Goal: Transaction & Acquisition: Purchase product/service

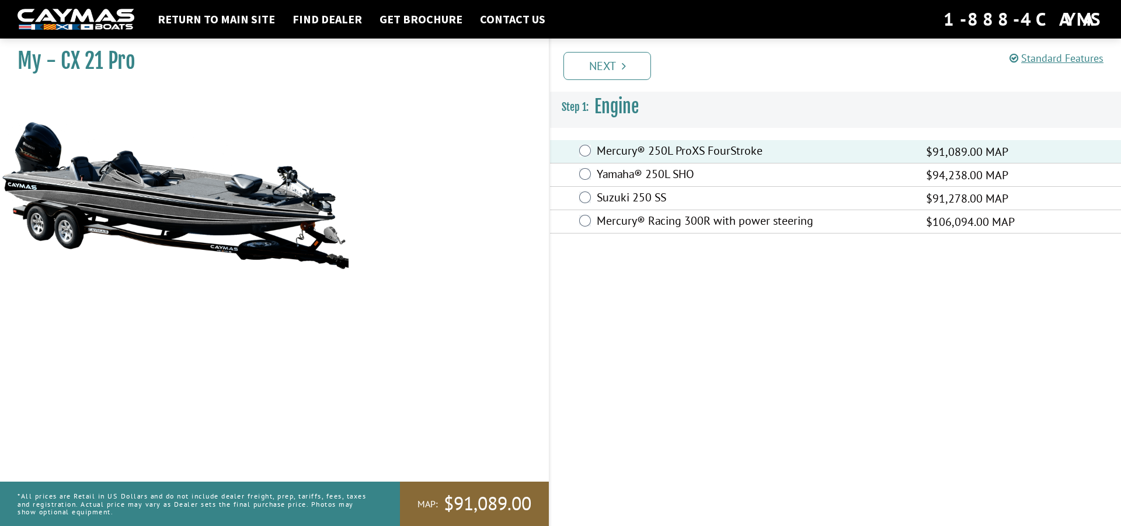
click at [602, 80] on div "Prev Next" at bounding box center [835, 65] width 572 height 53
click at [607, 70] on link "Next" at bounding box center [607, 66] width 88 height 28
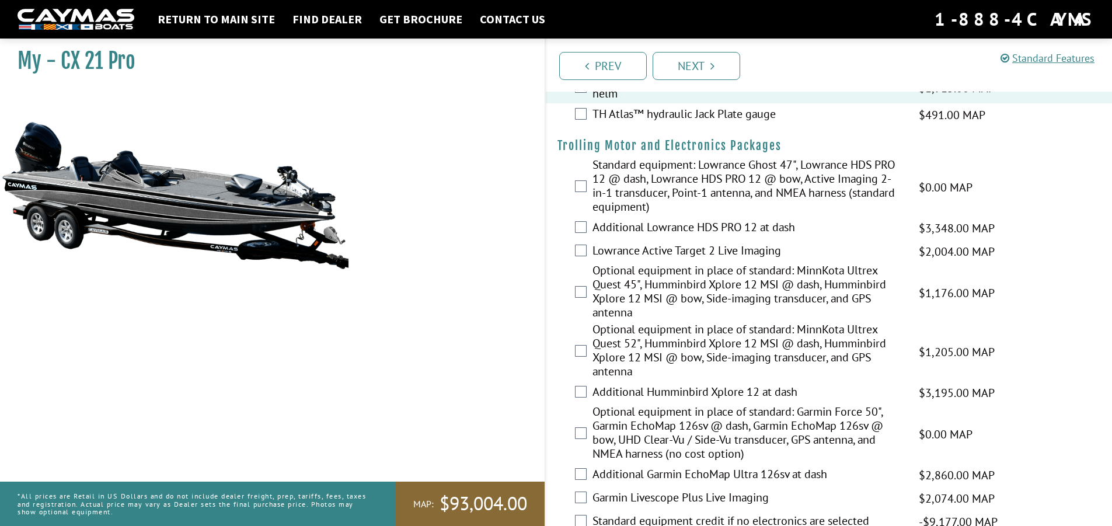
scroll to position [117, 0]
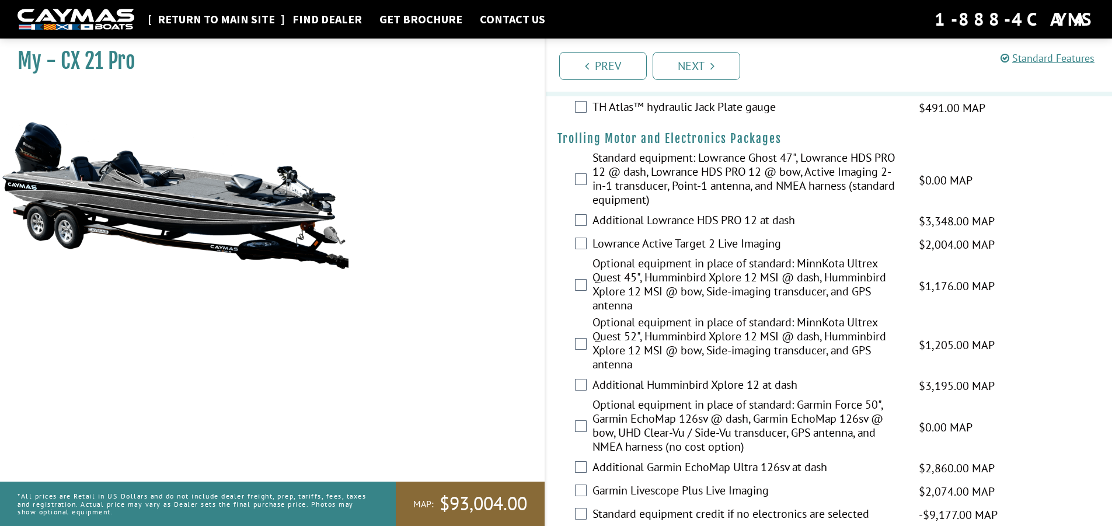
click at [218, 18] on link "Return to main site" at bounding box center [216, 19] width 129 height 15
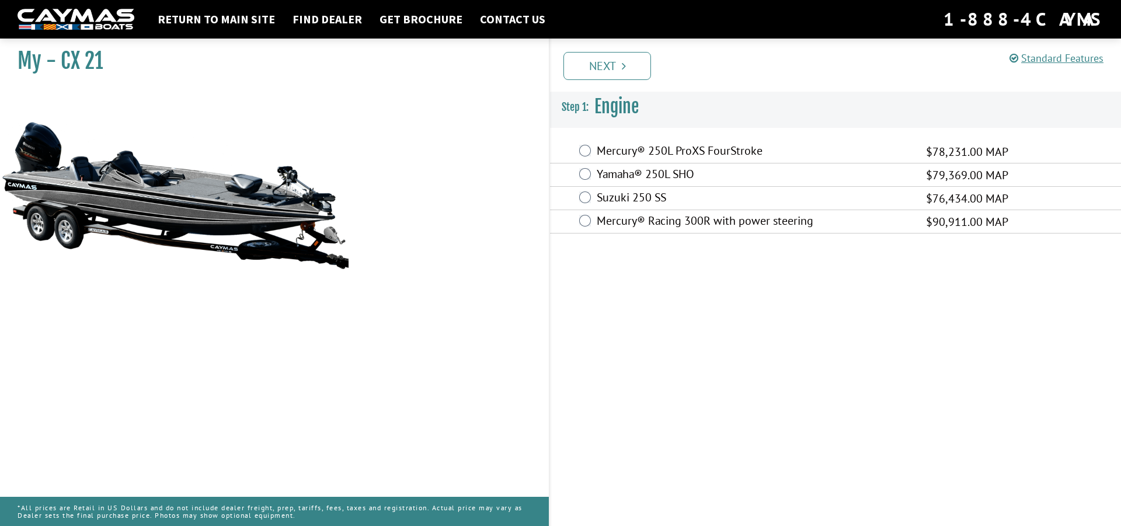
click at [591, 152] on div "Mercury® 250L ProXS FourStroke $78,231.00 MAP" at bounding box center [835, 151] width 571 height 23
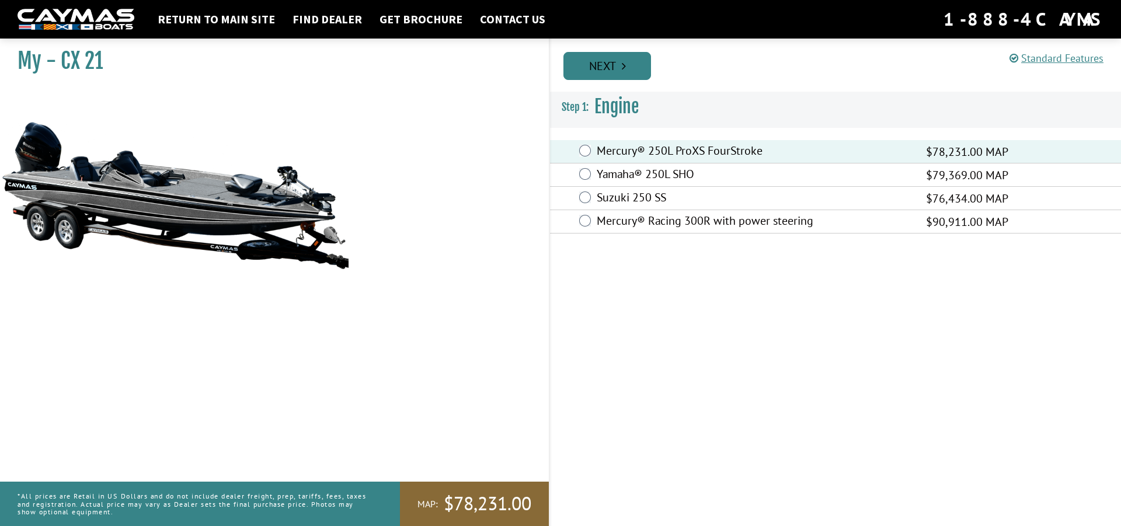
click at [622, 67] on icon "Pagination" at bounding box center [624, 66] width 4 height 12
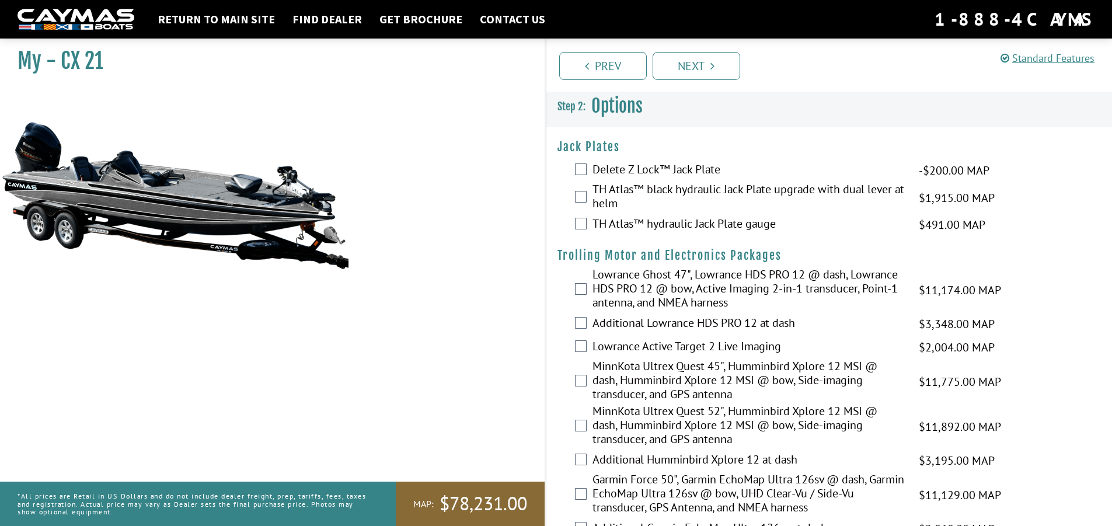
click at [590, 201] on div "TH Atlas™ black hydraulic Jack Plate upgrade with dual lever at helm $1,915.00 …" at bounding box center [829, 197] width 567 height 31
